Goal: Task Accomplishment & Management: Manage account settings

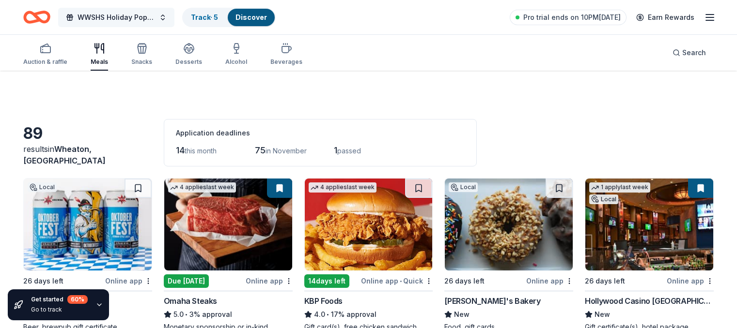
scroll to position [1566, 0]
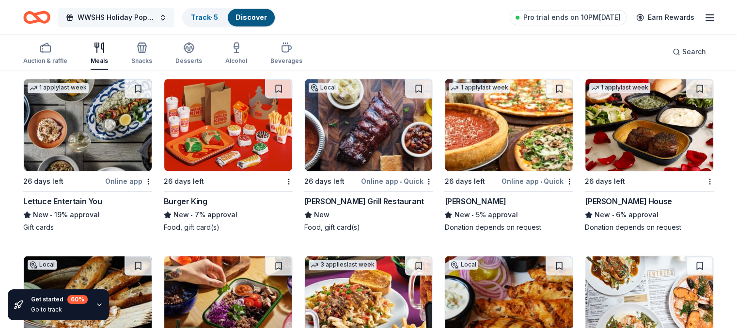
click at [141, 16] on span "WWSHS Holiday Pops Band Concert" at bounding box center [115, 18] width 77 height 12
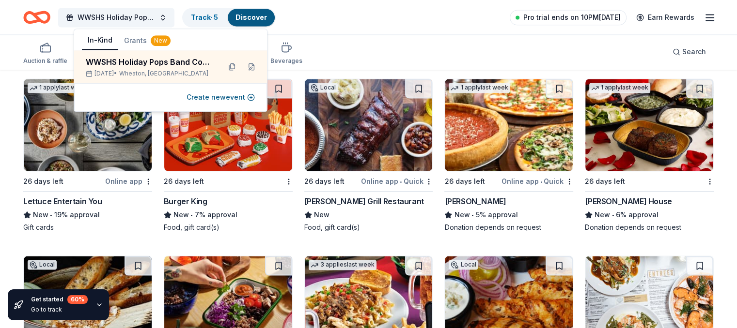
click at [524, 17] on span "Pro trial ends on 10PM, 10/12" at bounding box center [571, 18] width 97 height 12
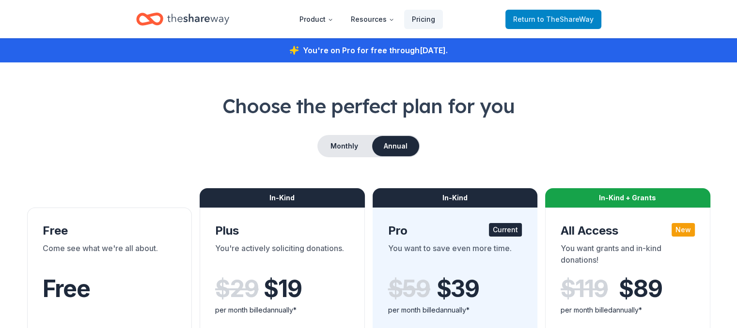
click at [565, 21] on span "to TheShareWay" at bounding box center [565, 19] width 56 height 8
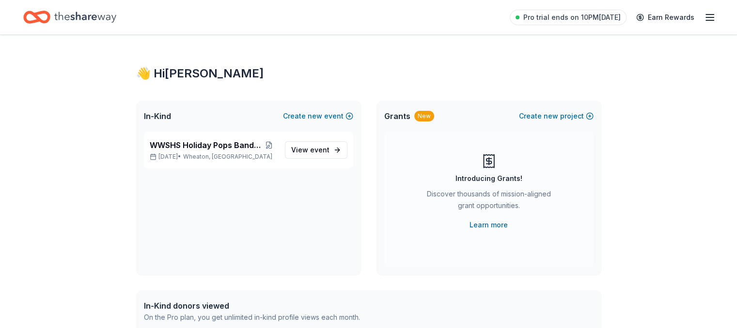
click at [704, 16] on icon "button" at bounding box center [710, 18] width 12 height 12
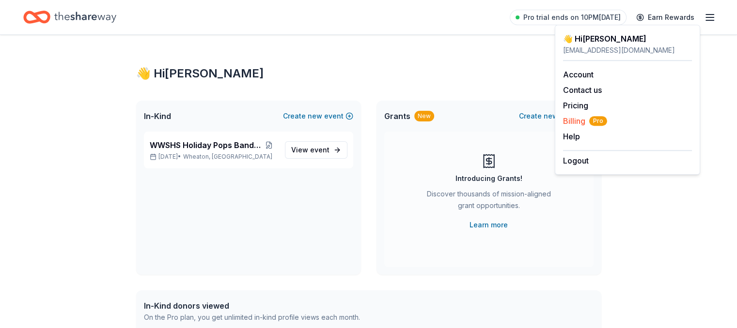
click at [574, 120] on span "Billing Pro" at bounding box center [585, 121] width 44 height 12
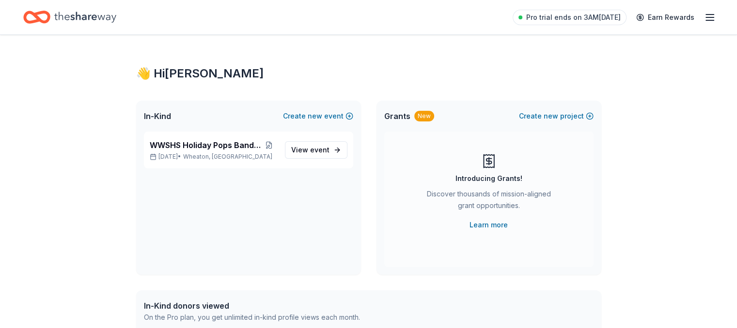
click at [704, 16] on icon "button" at bounding box center [710, 18] width 12 height 12
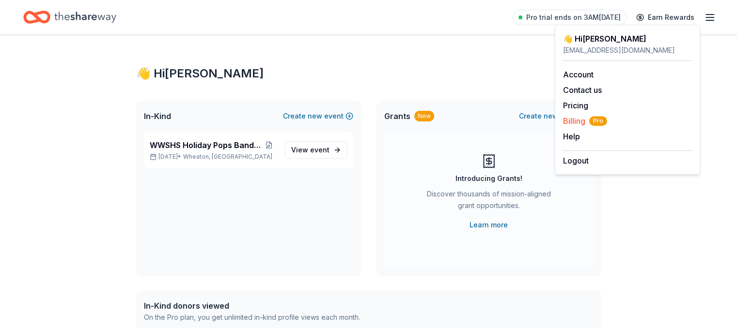
click at [575, 123] on span "Billing Pro" at bounding box center [585, 121] width 44 height 12
